Goal: Information Seeking & Learning: Learn about a topic

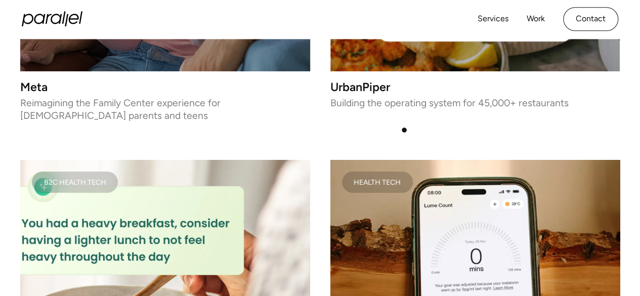
scroll to position [1666, 0]
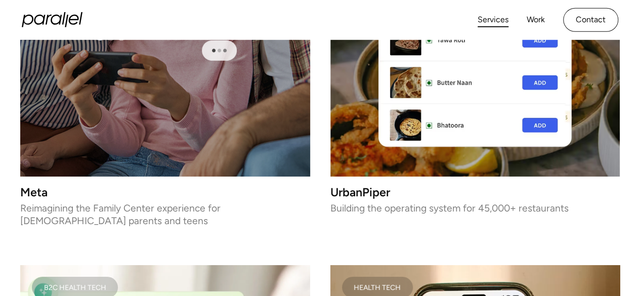
click at [493, 20] on link "Services" at bounding box center [493, 20] width 31 height 15
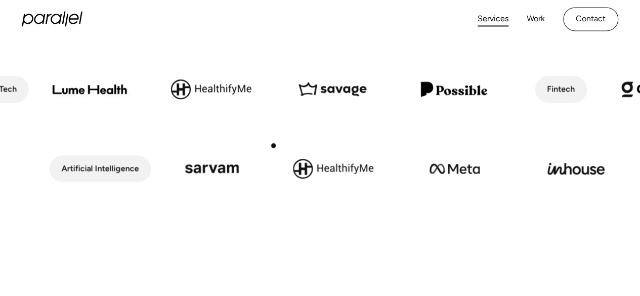
scroll to position [458, 0]
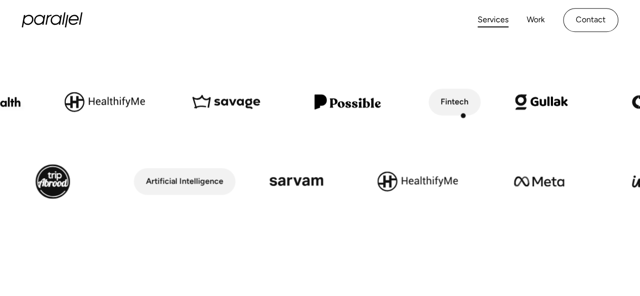
click at [448, 111] on div "Fintech" at bounding box center [454, 102] width 52 height 27
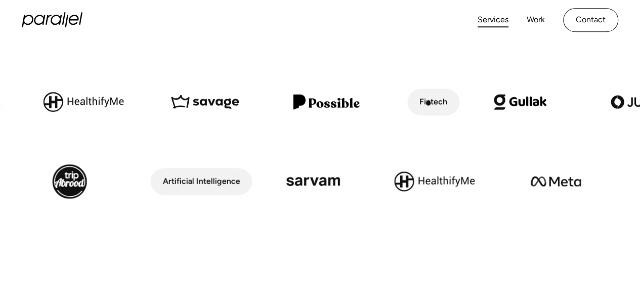
click at [425, 102] on div "Fintech" at bounding box center [433, 102] width 28 height 15
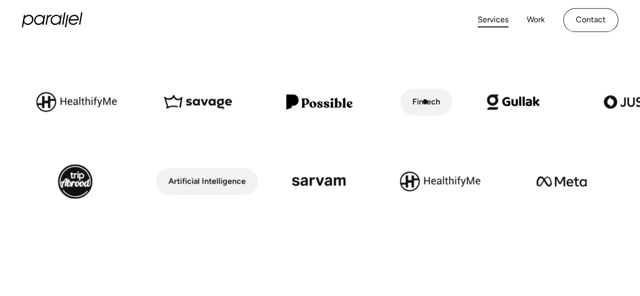
click at [425, 102] on div "Fintech" at bounding box center [426, 102] width 28 height 15
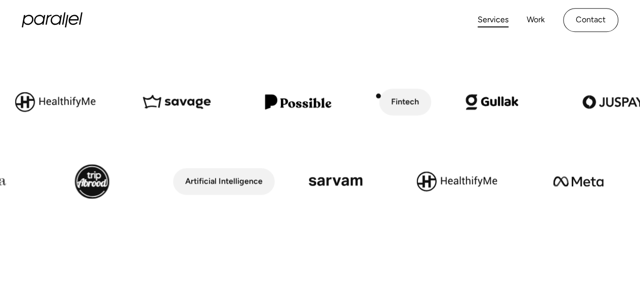
drag, startPoint x: 425, startPoint y: 102, endPoint x: 371, endPoint y: 96, distance: 54.4
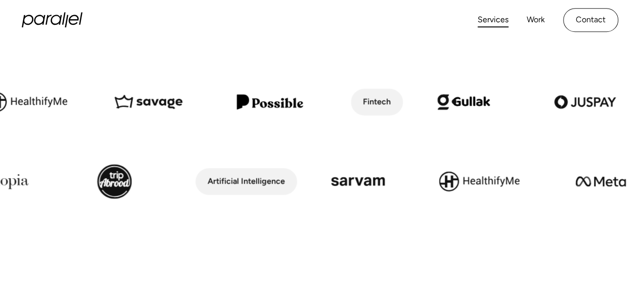
click at [454, 102] on img at bounding box center [463, 101] width 121 height 69
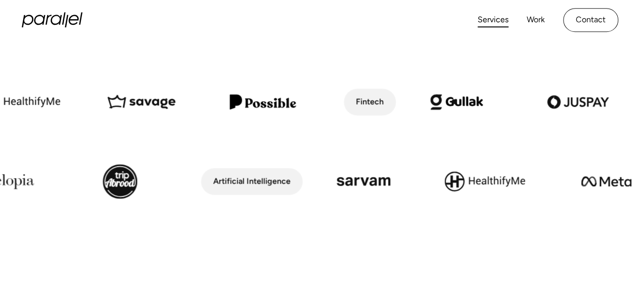
click at [454, 102] on img at bounding box center [456, 101] width 121 height 69
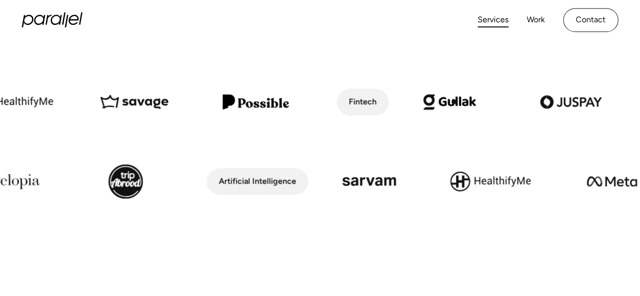
click at [454, 102] on img at bounding box center [449, 101] width 121 height 69
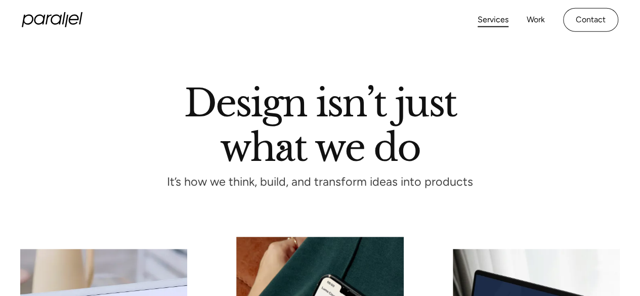
scroll to position [0, 0]
